Goal: Information Seeking & Learning: Check status

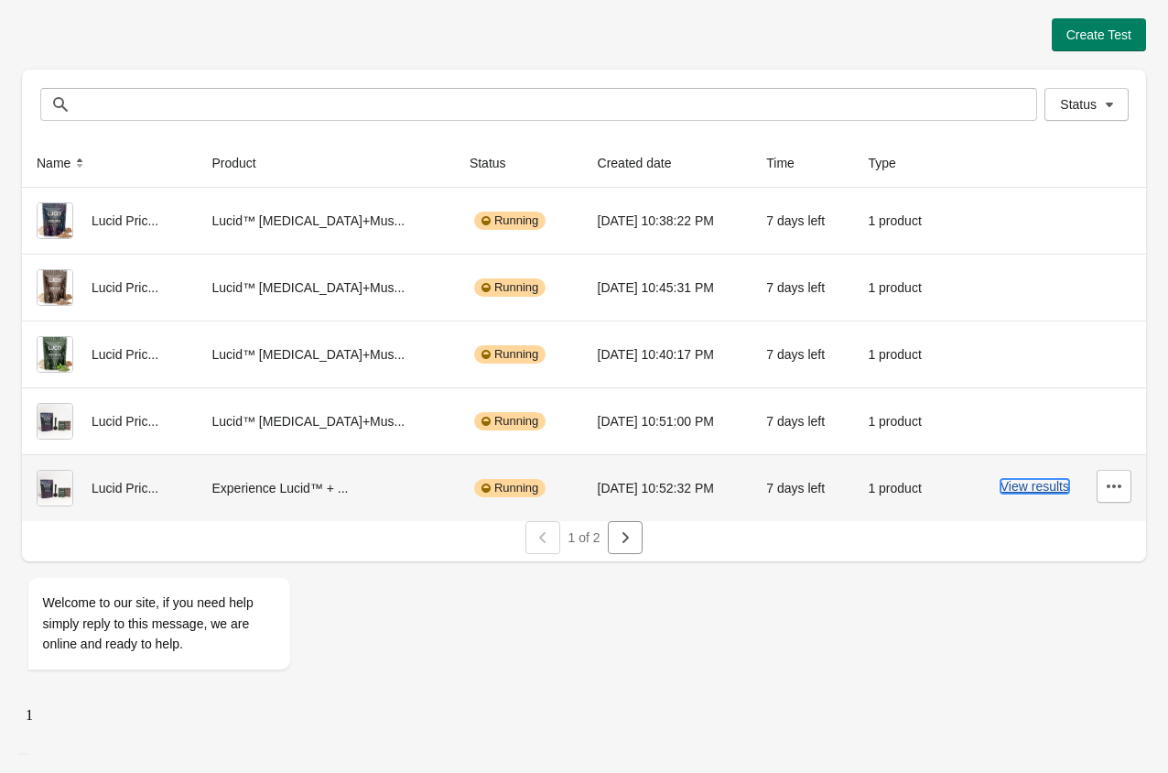
click at [1034, 486] on button "View results" at bounding box center [1034, 486] width 69 height 15
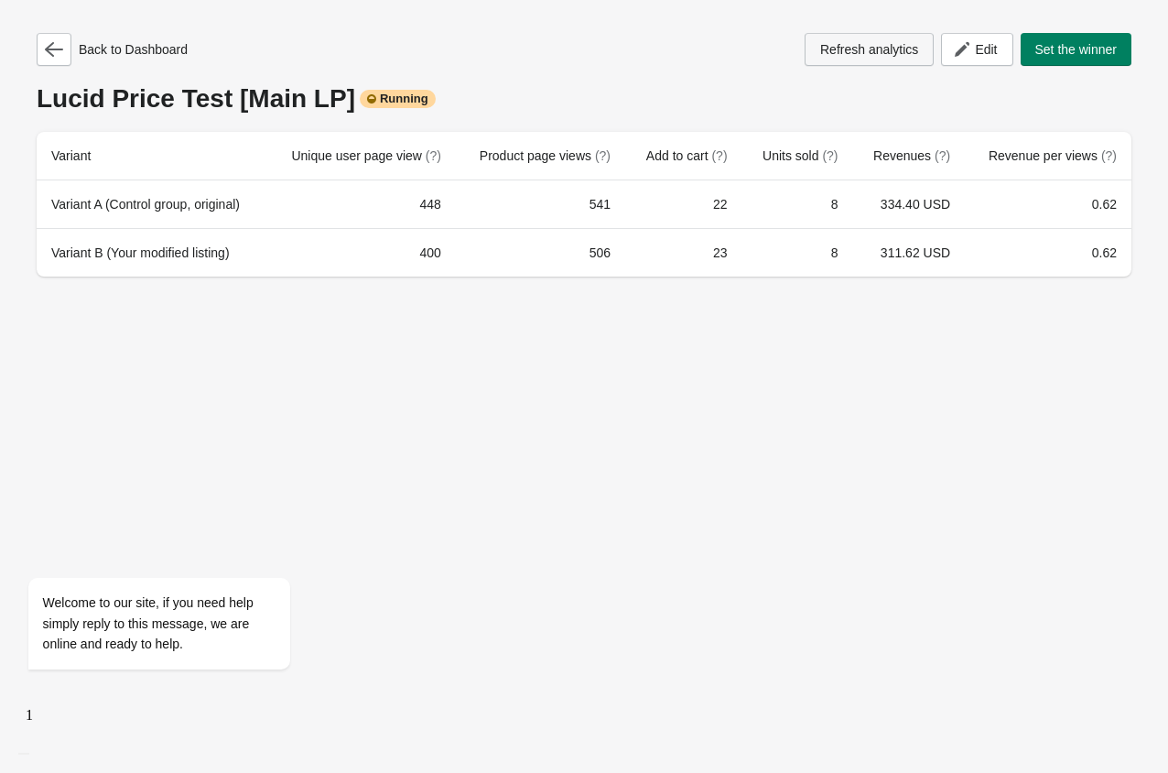
click at [832, 53] on span "Refresh analytics" at bounding box center [869, 49] width 98 height 15
click at [57, 56] on icon "button" at bounding box center [54, 49] width 18 height 18
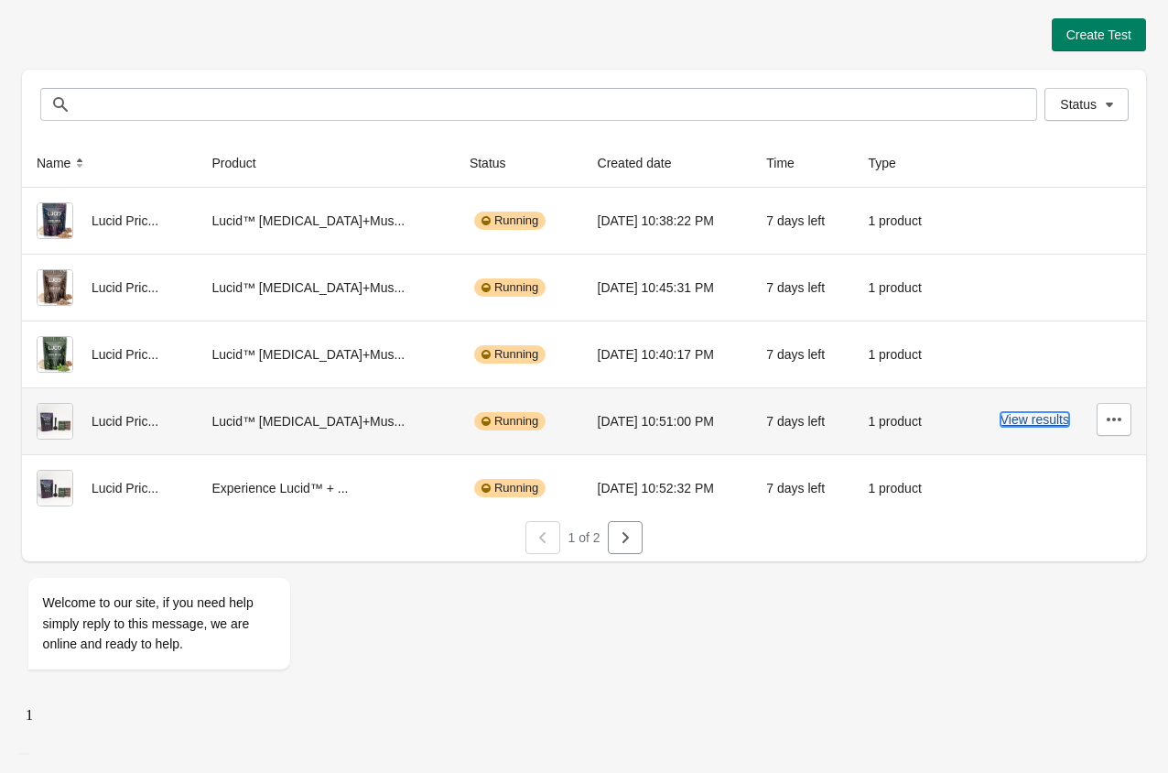
click at [1029, 414] on button "View results" at bounding box center [1034, 419] width 69 height 15
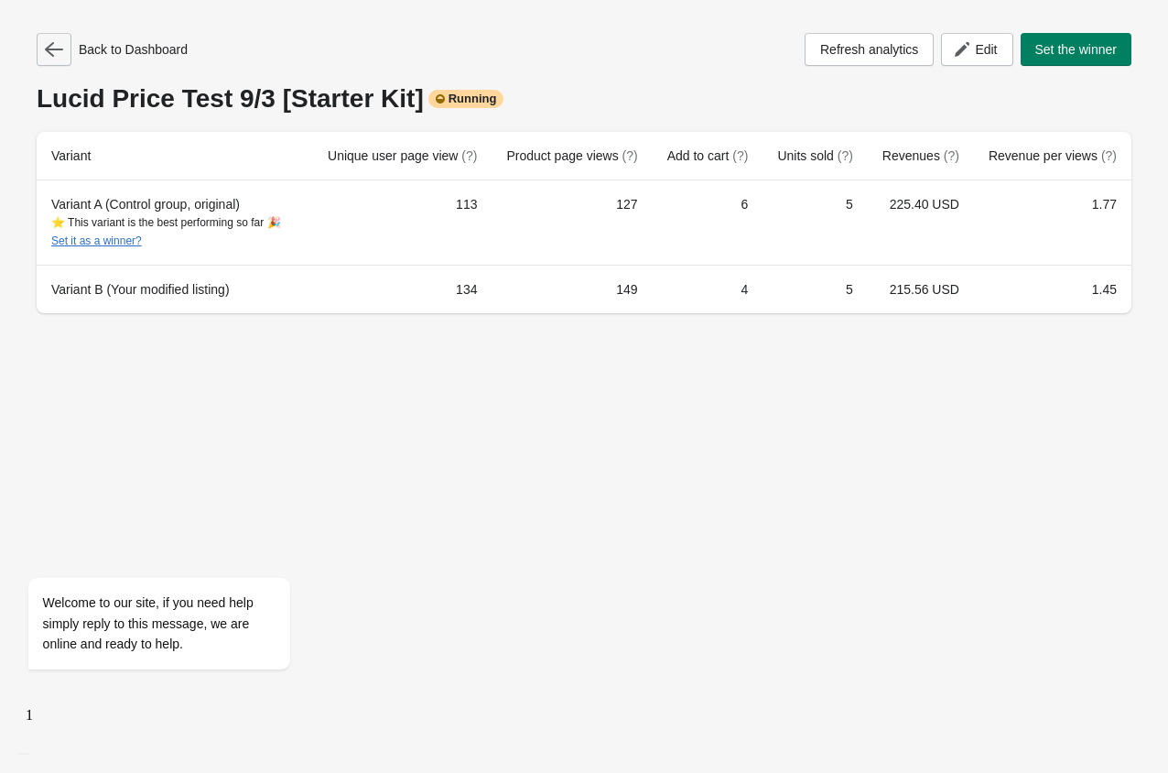
click at [52, 43] on icon "button" at bounding box center [54, 49] width 18 height 15
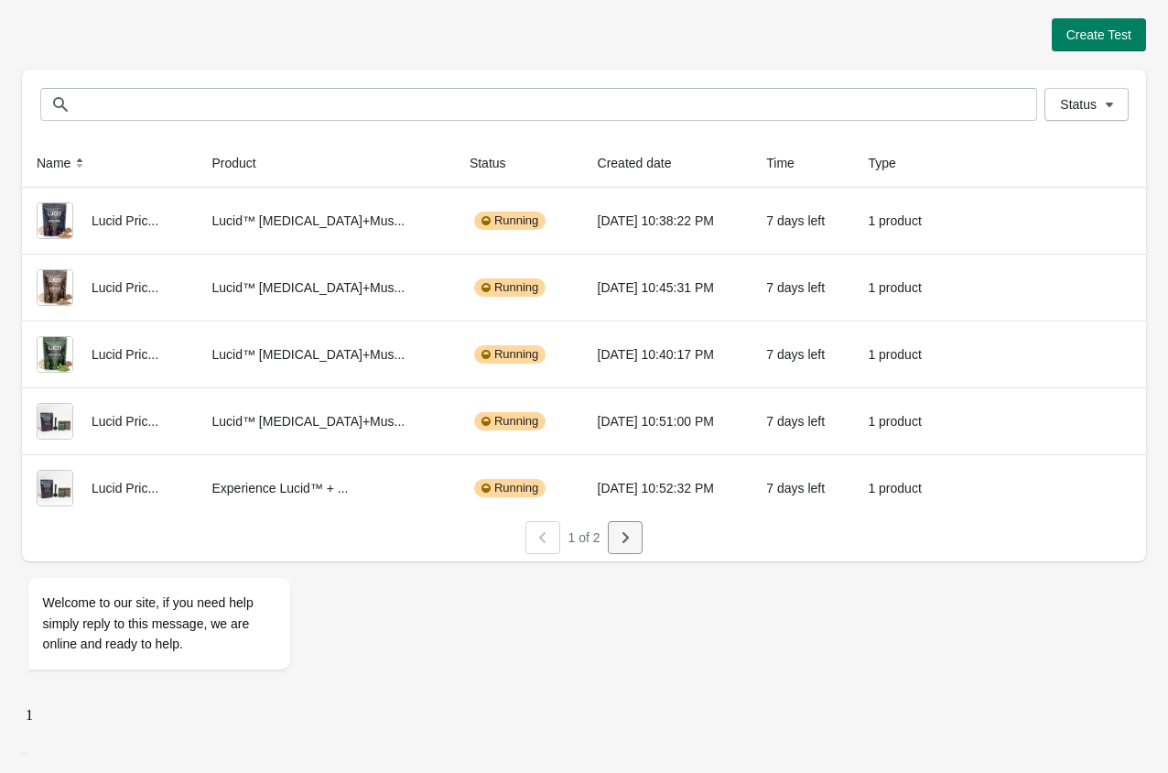
click at [637, 535] on button "button" at bounding box center [625, 537] width 35 height 33
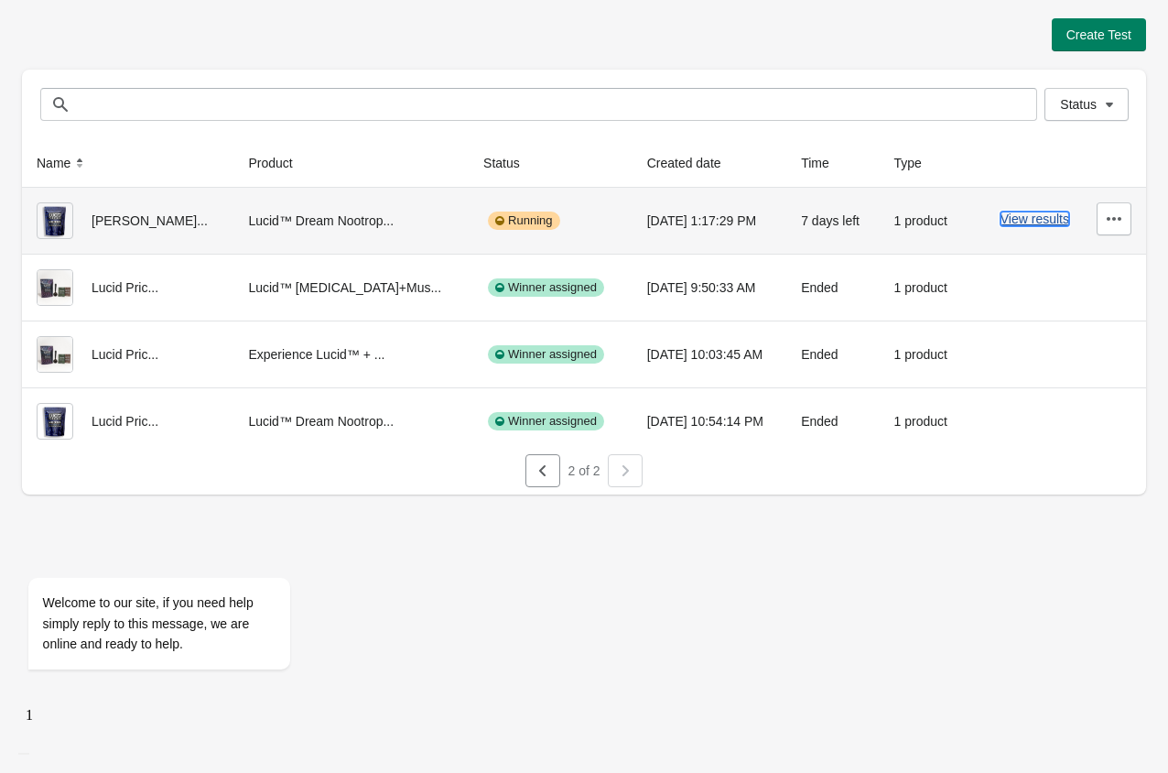
click at [1046, 222] on button "View results" at bounding box center [1034, 218] width 69 height 15
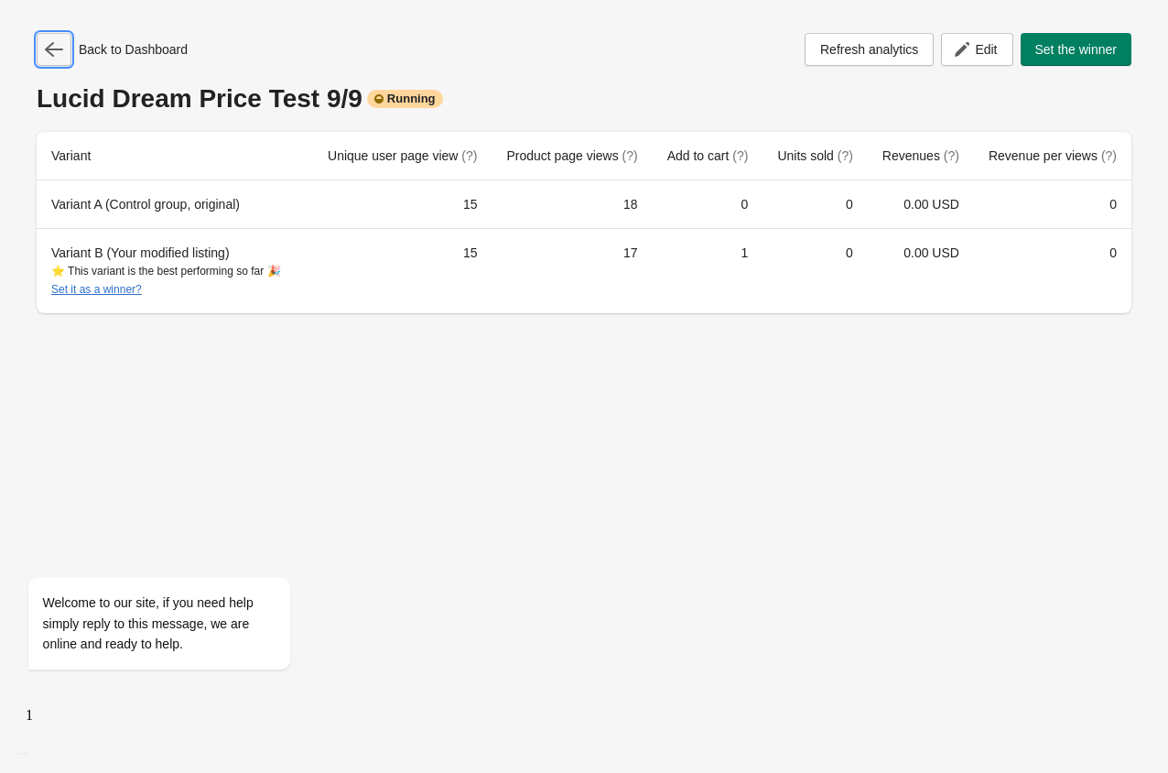
click at [53, 58] on icon "button" at bounding box center [54, 49] width 18 height 18
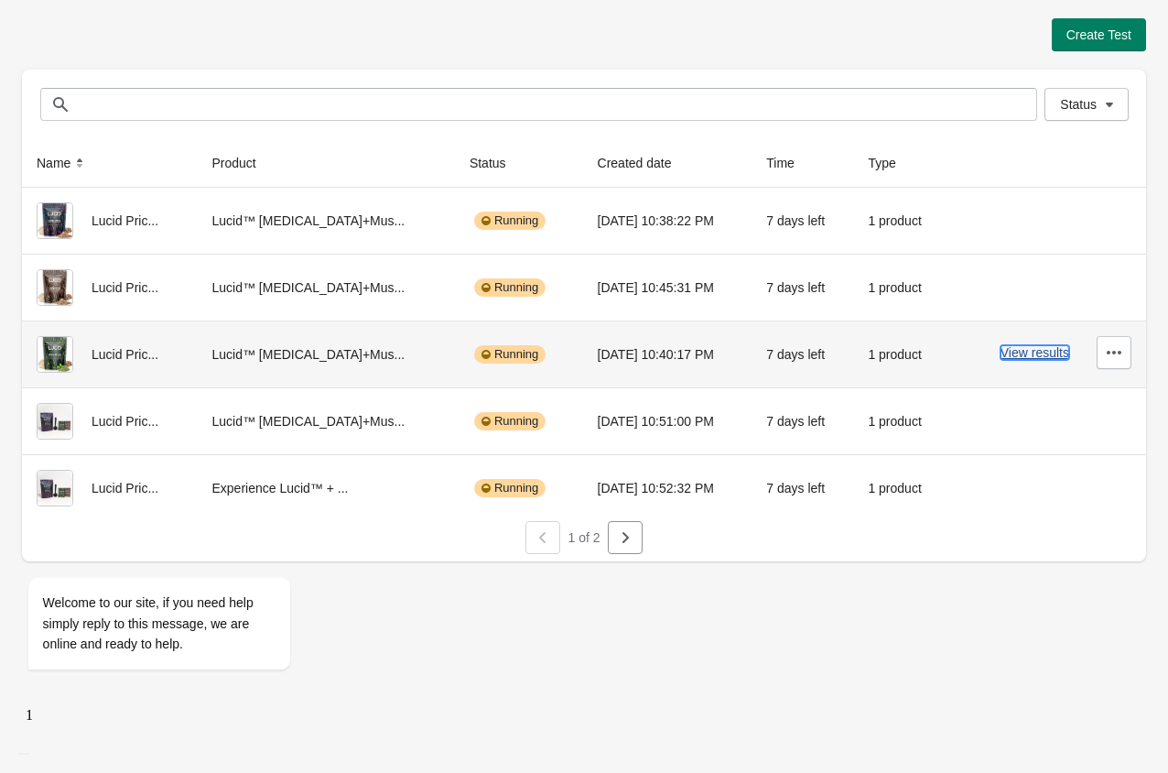
click at [1055, 359] on button "View results" at bounding box center [1034, 352] width 69 height 15
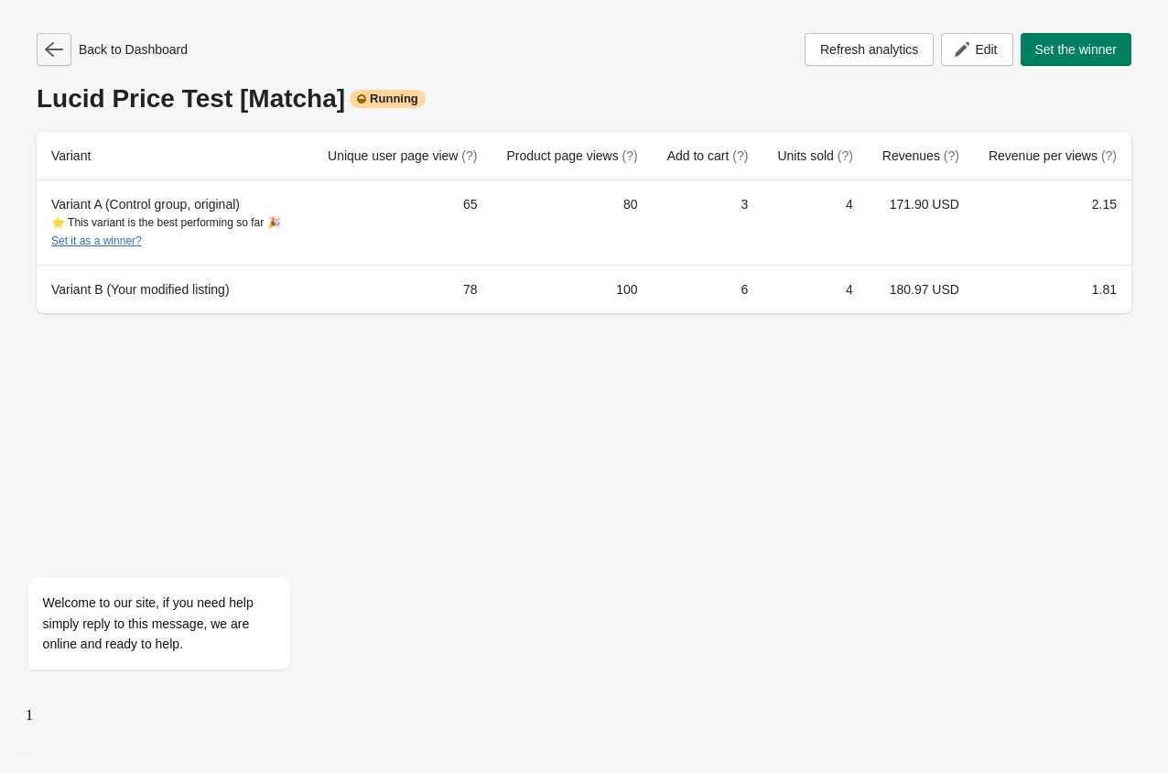
click at [57, 53] on icon "button" at bounding box center [54, 49] width 18 height 18
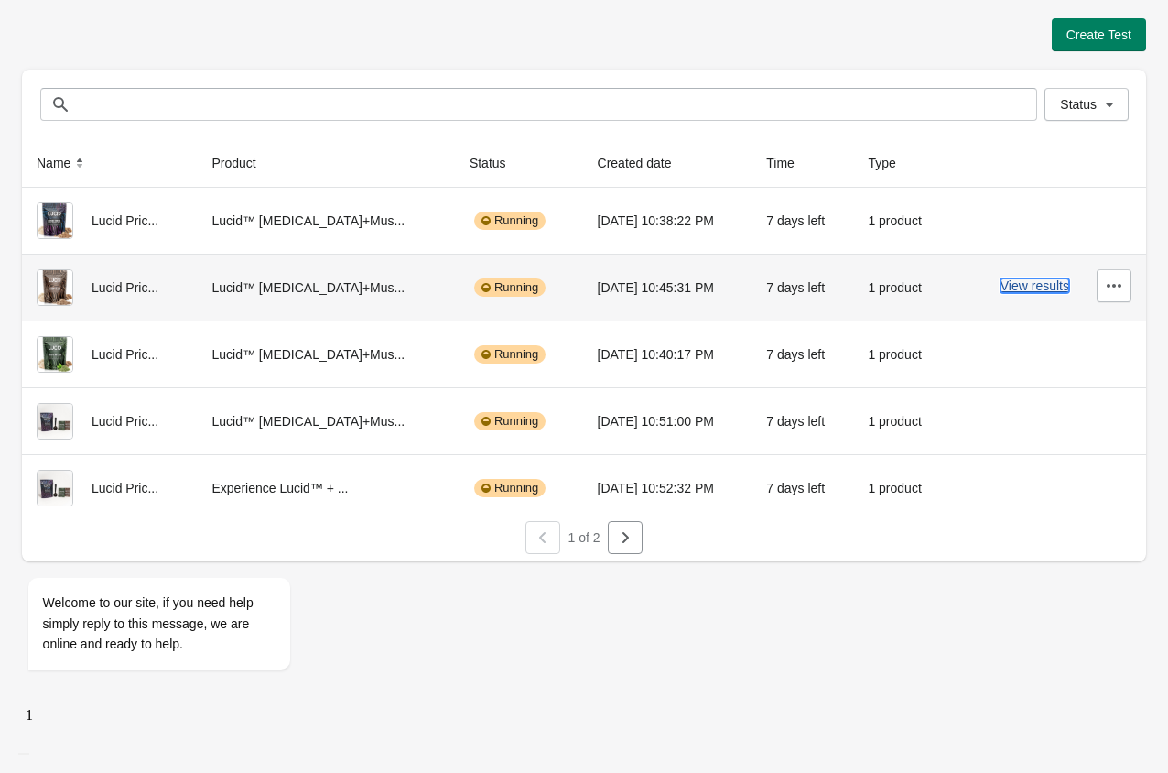
click at [1005, 286] on button "View results" at bounding box center [1034, 285] width 69 height 15
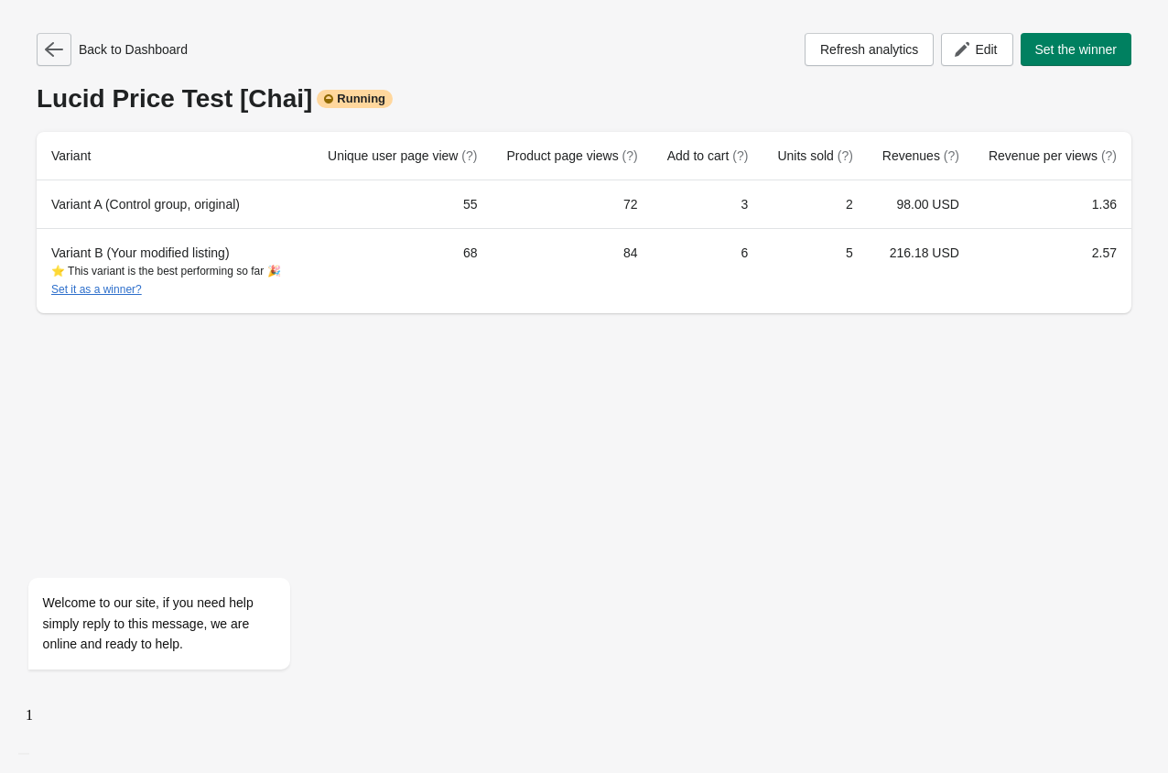
click at [54, 52] on icon "button" at bounding box center [54, 49] width 18 height 18
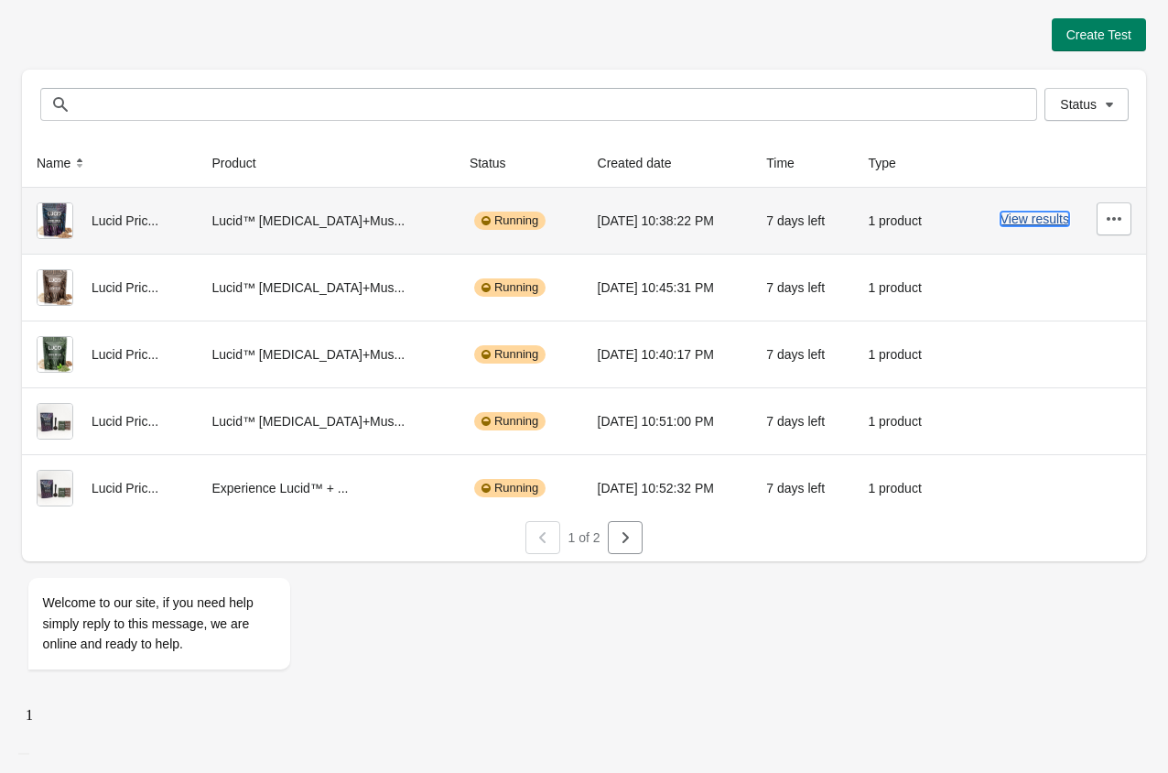
click at [1030, 220] on button "View results" at bounding box center [1034, 218] width 69 height 15
